Goal: Task Accomplishment & Management: Manage account settings

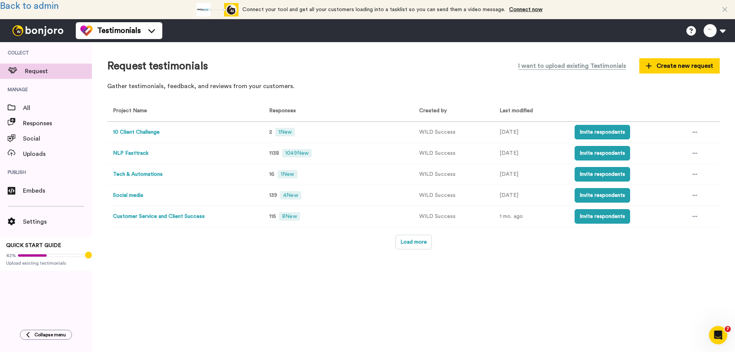
click at [129, 131] on button "10 Client Challenge" at bounding box center [136, 132] width 47 height 8
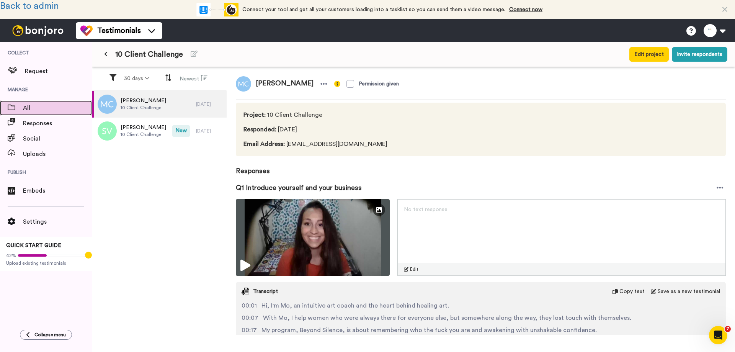
click at [33, 109] on span "All" at bounding box center [57, 107] width 69 height 9
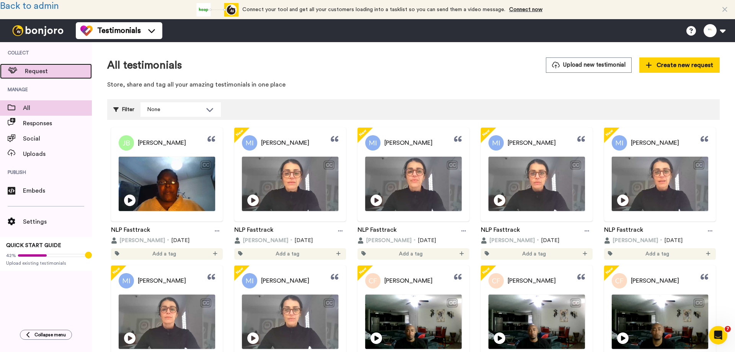
click at [34, 69] on span "Request" at bounding box center [58, 71] width 67 height 9
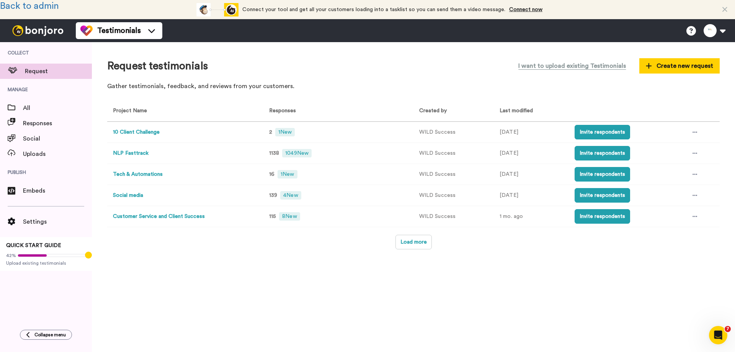
click at [126, 152] on button "NLP Fasttrack" at bounding box center [131, 153] width 36 height 8
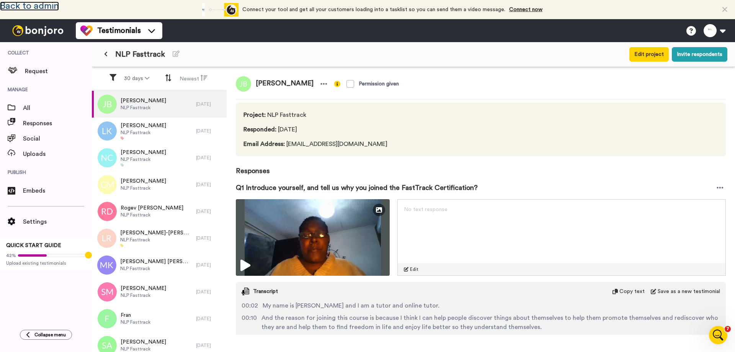
click at [34, 2] on link "Back to admin" at bounding box center [29, 6] width 59 height 9
